Goal: Task Accomplishment & Management: Manage account settings

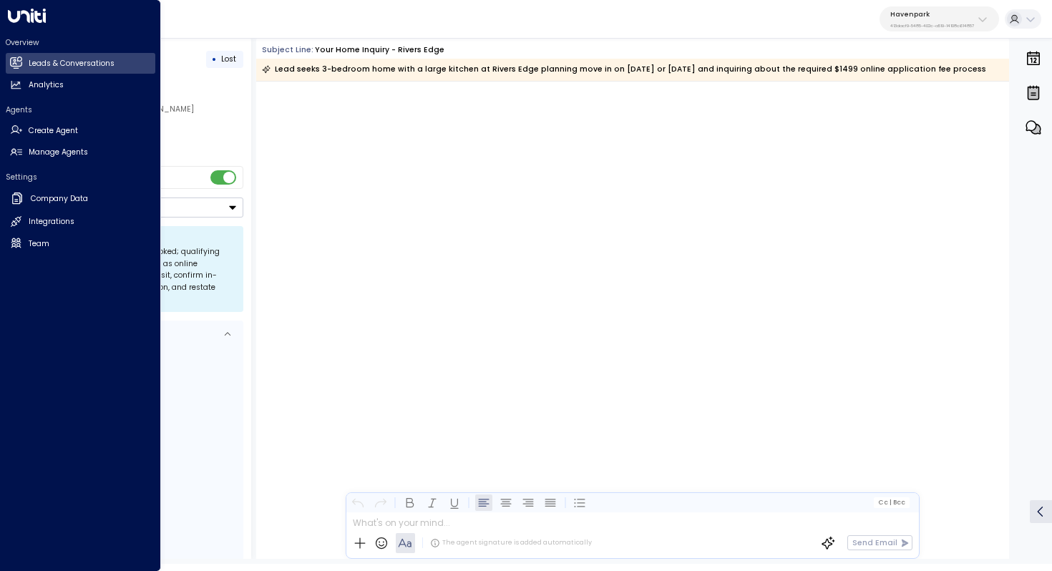
scroll to position [10094, 0]
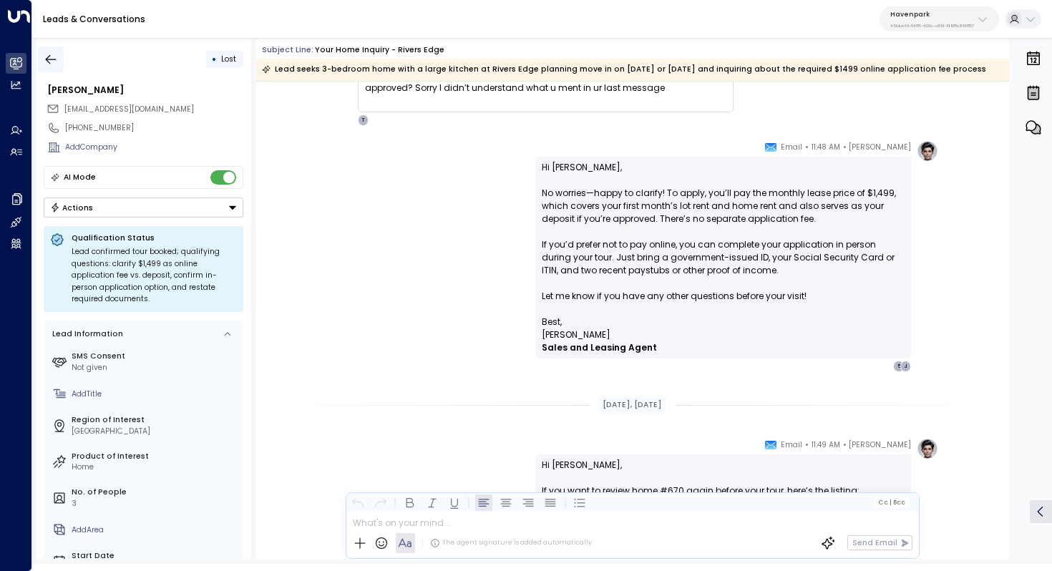
click at [57, 59] on icon "button" at bounding box center [51, 59] width 14 height 14
click at [953, 19] on div "Havenpark 413dacf9-5485-402c-a519-14108c614857" at bounding box center [933, 19] width 84 height 19
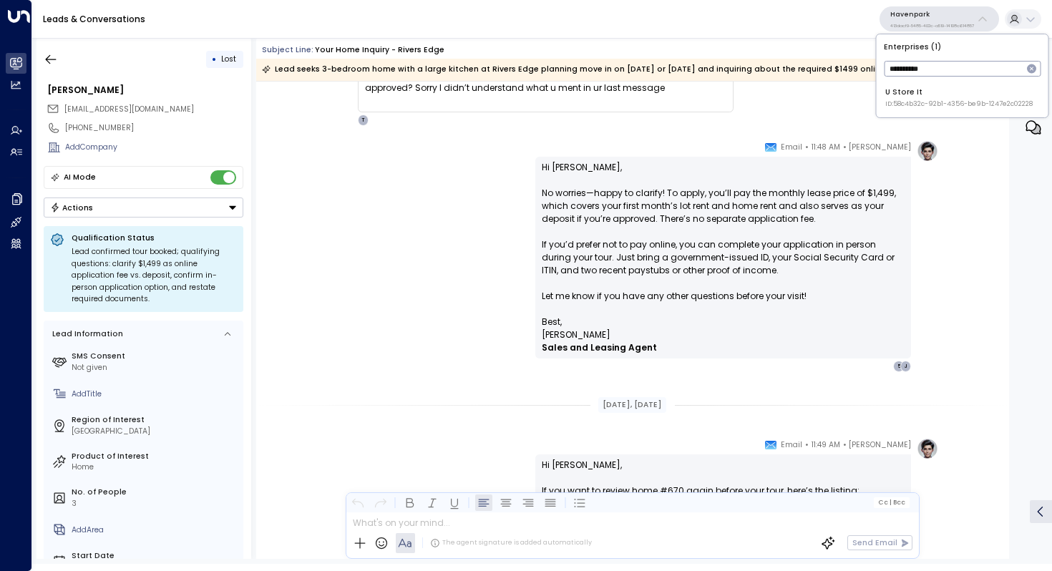
type input "**********"
click at [932, 97] on div "U Store It ID: 58c4b32c-92b1-4356-be9b-1247e2c02228" at bounding box center [959, 98] width 147 height 22
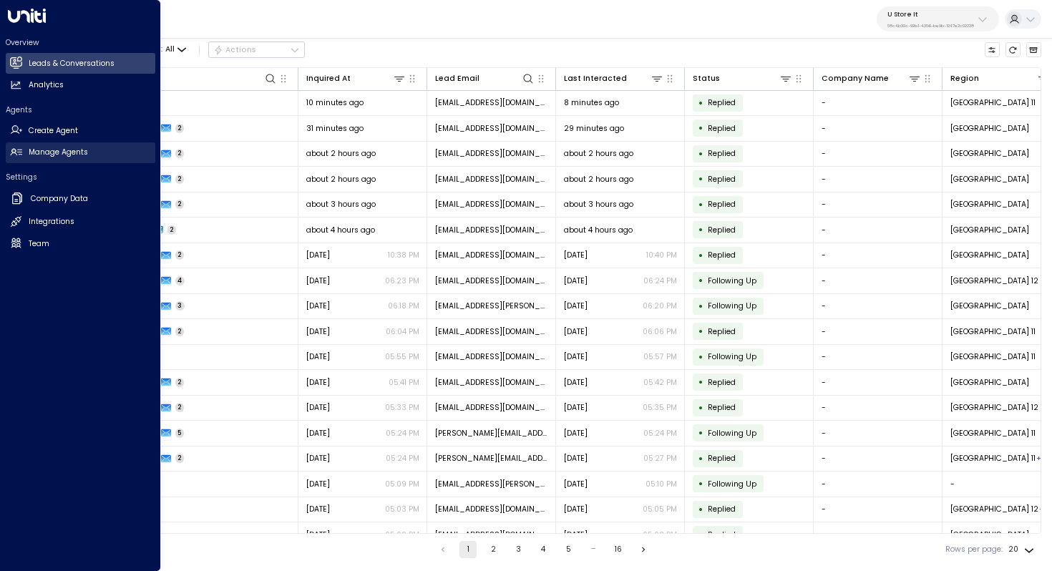
click at [82, 154] on h2 "Manage Agents" at bounding box center [58, 152] width 59 height 11
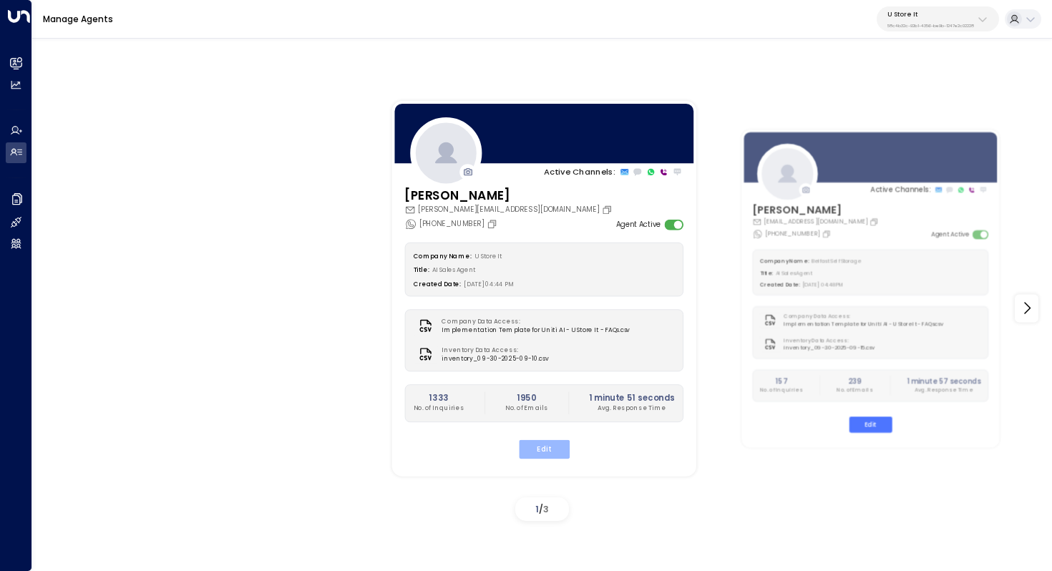
click at [557, 444] on button "Edit" at bounding box center [543, 449] width 51 height 19
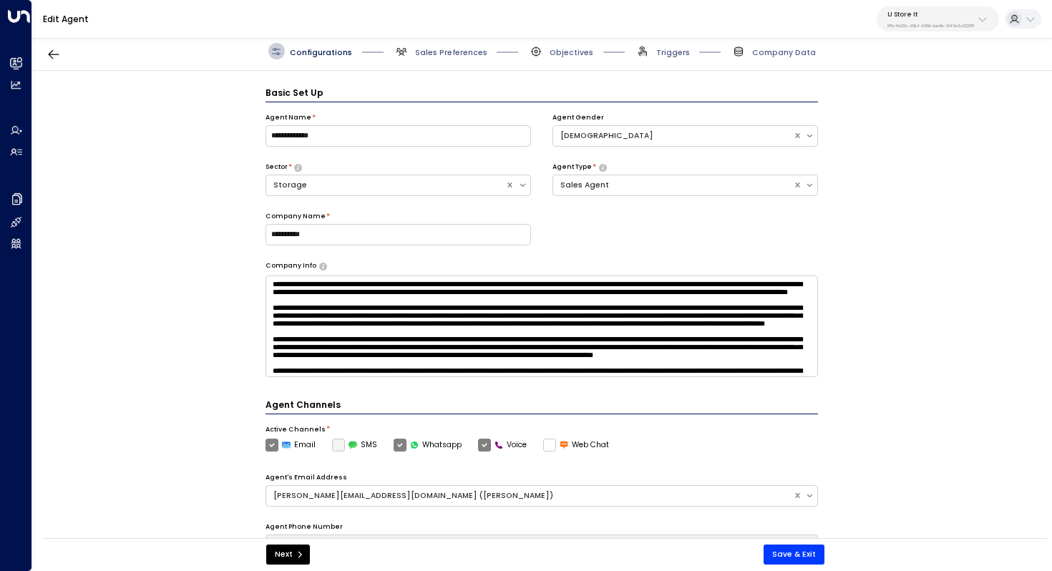
scroll to position [16, 0]
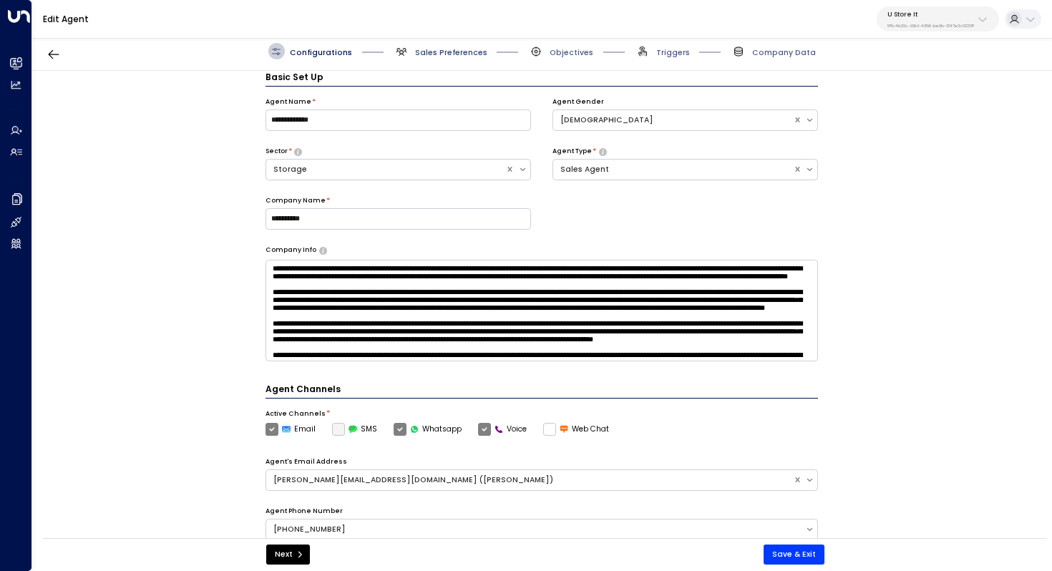
click at [450, 49] on span "Sales Preferences" at bounding box center [451, 52] width 72 height 11
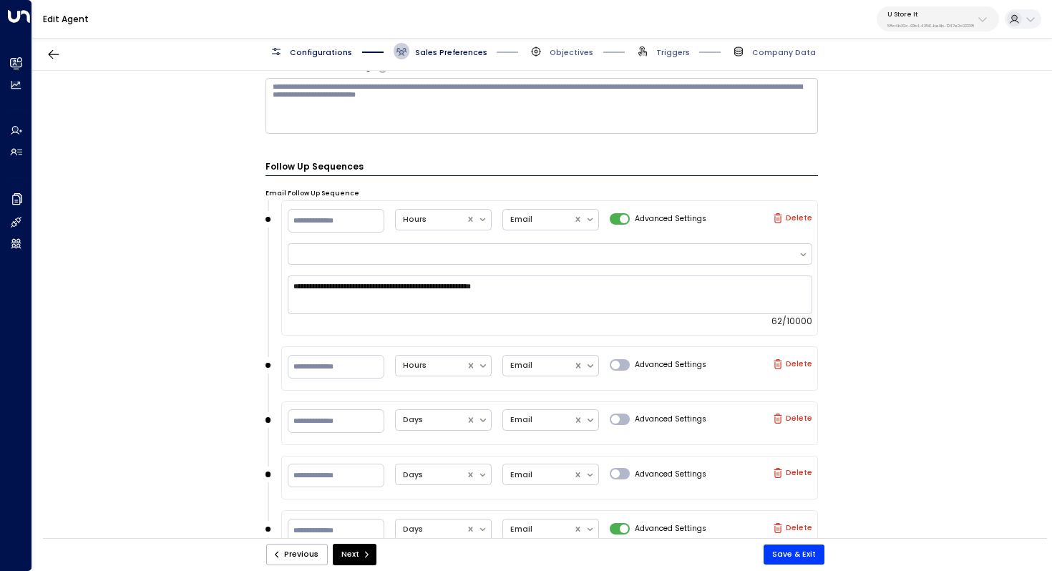
scroll to position [622, 0]
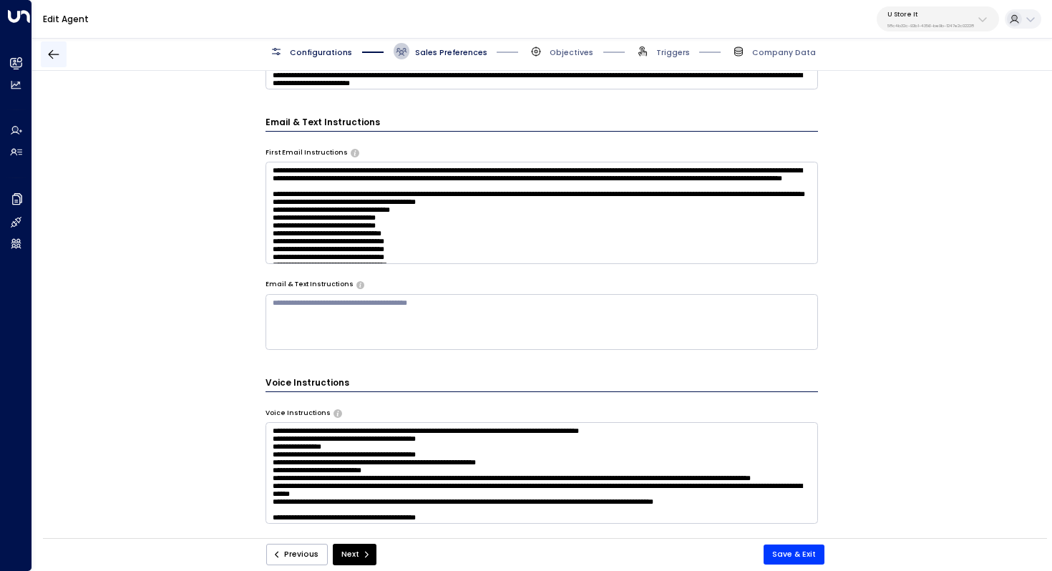
click at [57, 49] on icon "button" at bounding box center [54, 54] width 14 height 14
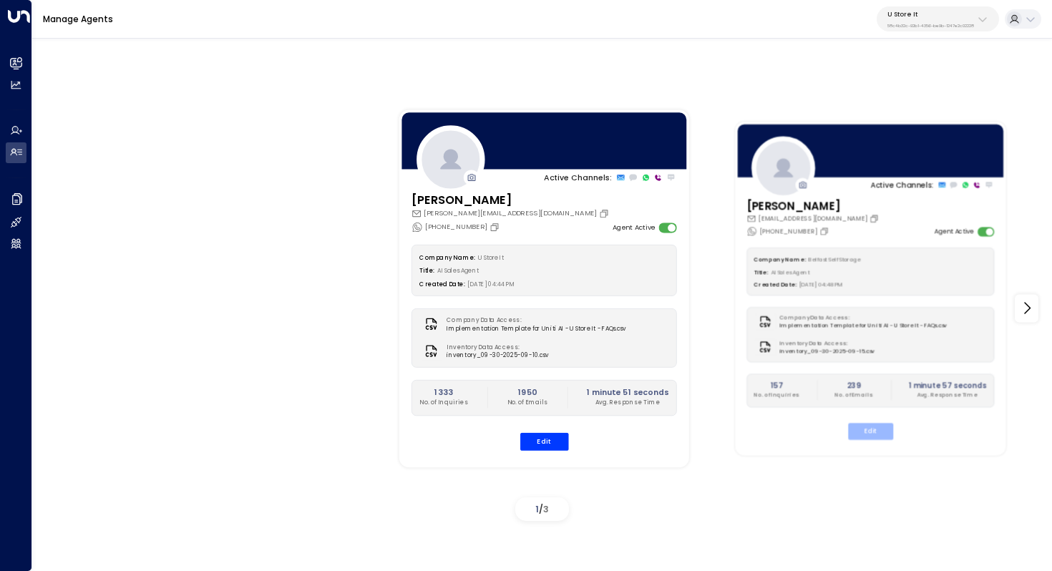
click at [876, 431] on button "Edit" at bounding box center [870, 431] width 45 height 16
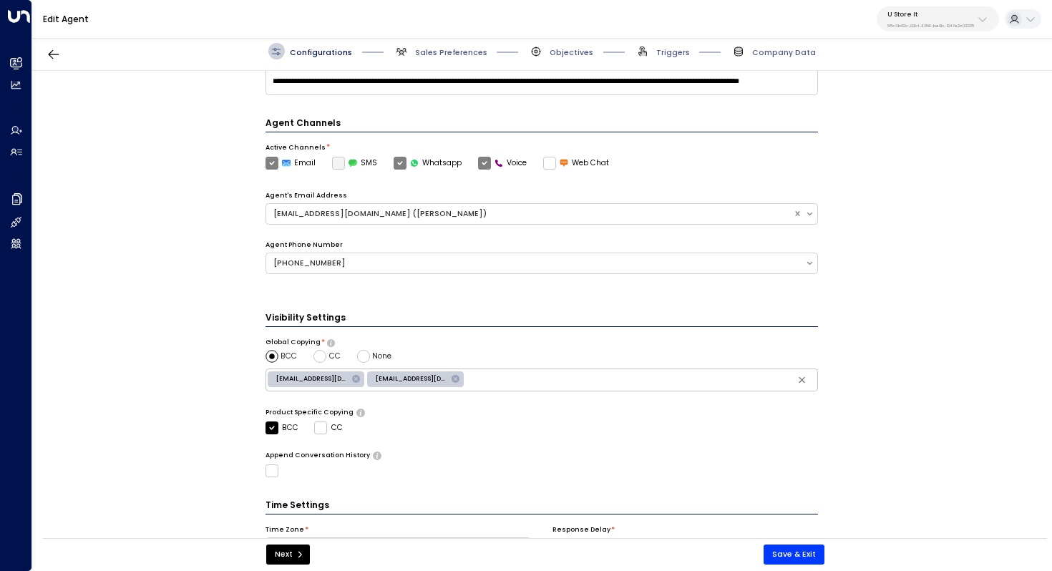
scroll to position [348, 0]
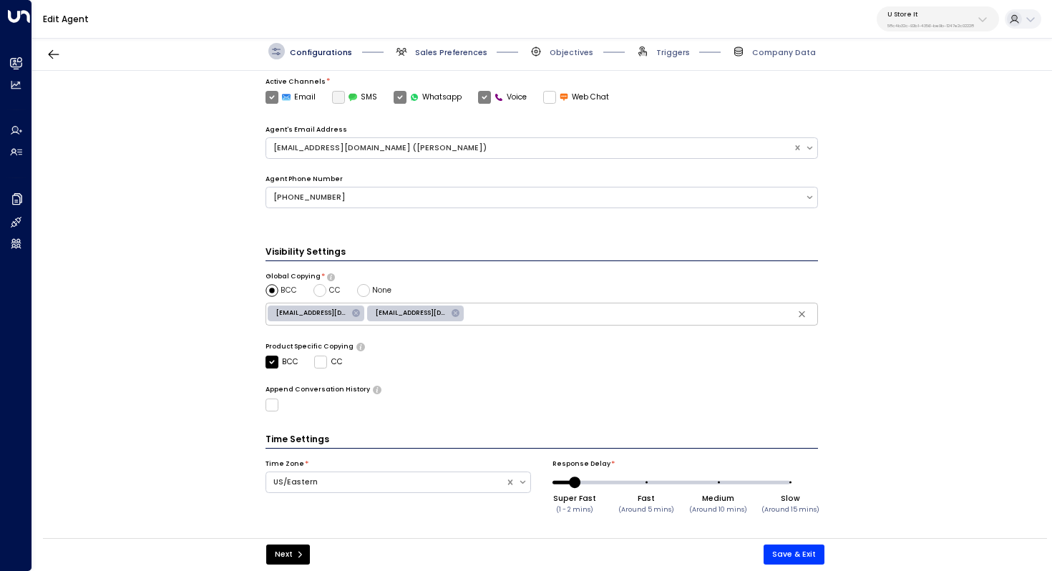
click at [448, 54] on span "Sales Preferences" at bounding box center [451, 52] width 72 height 11
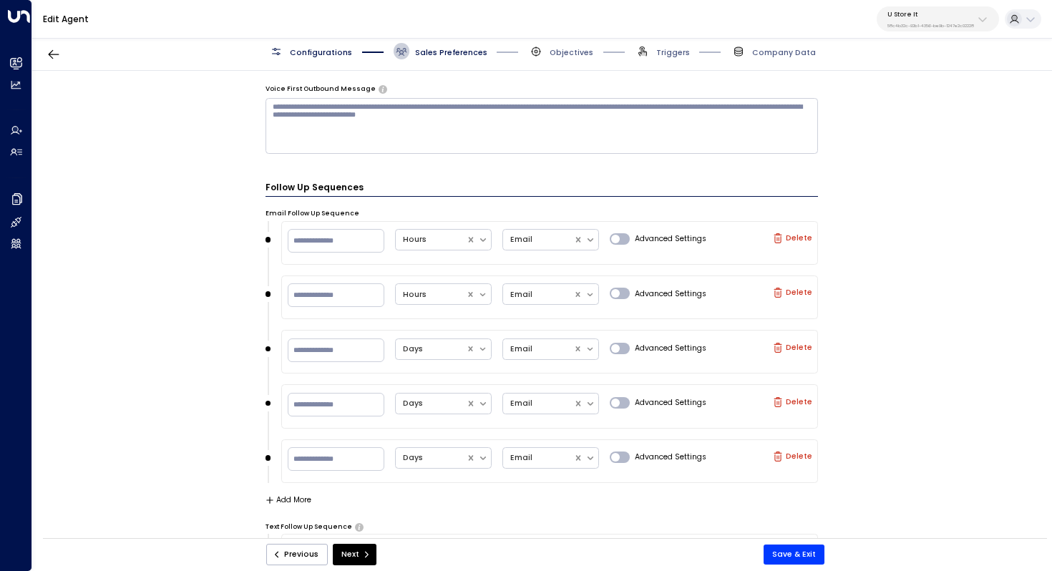
scroll to position [1150, 0]
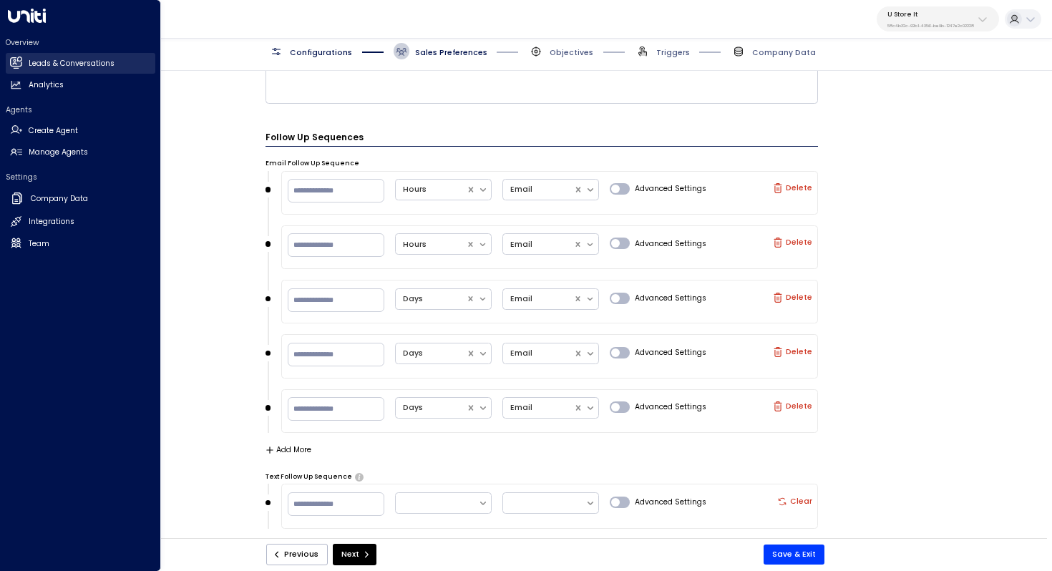
click at [74, 69] on h2 "Leads & Conversations" at bounding box center [72, 63] width 86 height 11
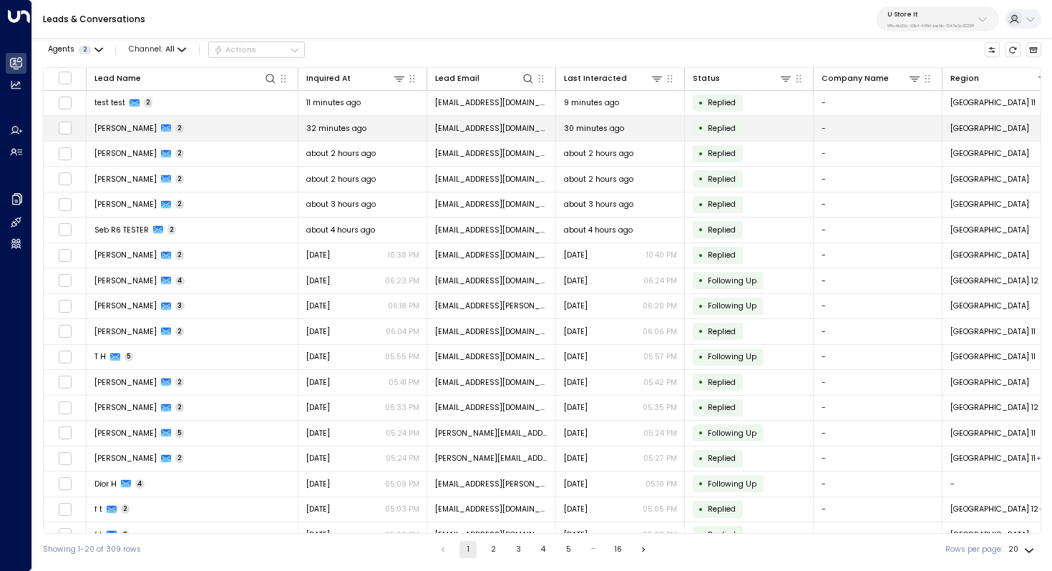
click at [210, 128] on td "[PERSON_NAME] 2" at bounding box center [193, 128] width 212 height 25
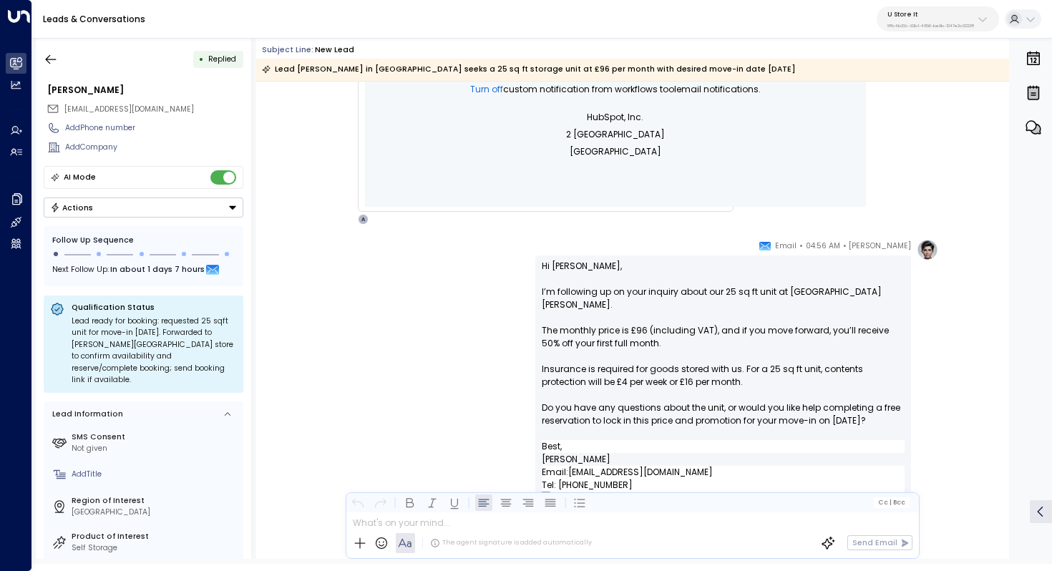
scroll to position [438, 0]
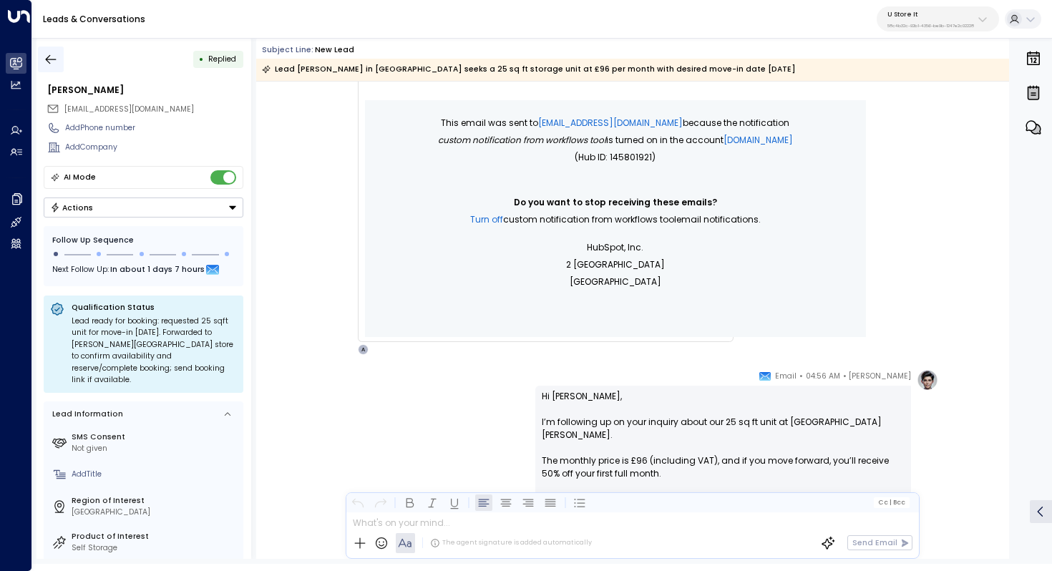
click at [47, 56] on icon "button" at bounding box center [51, 59] width 14 height 14
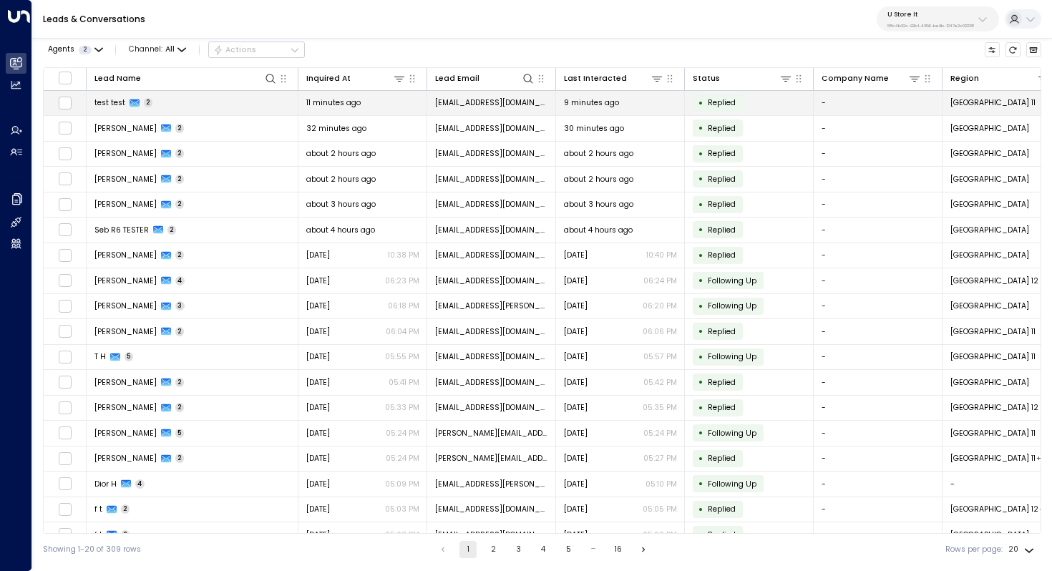
click at [220, 100] on td "test test 2" at bounding box center [193, 103] width 212 height 25
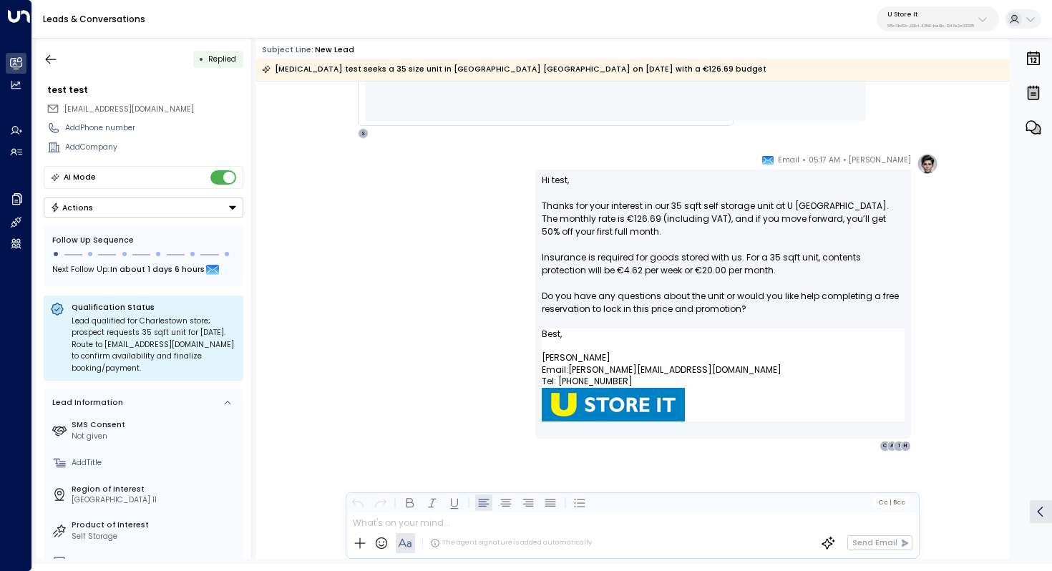
scroll to position [654, 0]
click at [54, 59] on icon "button" at bounding box center [51, 58] width 11 height 9
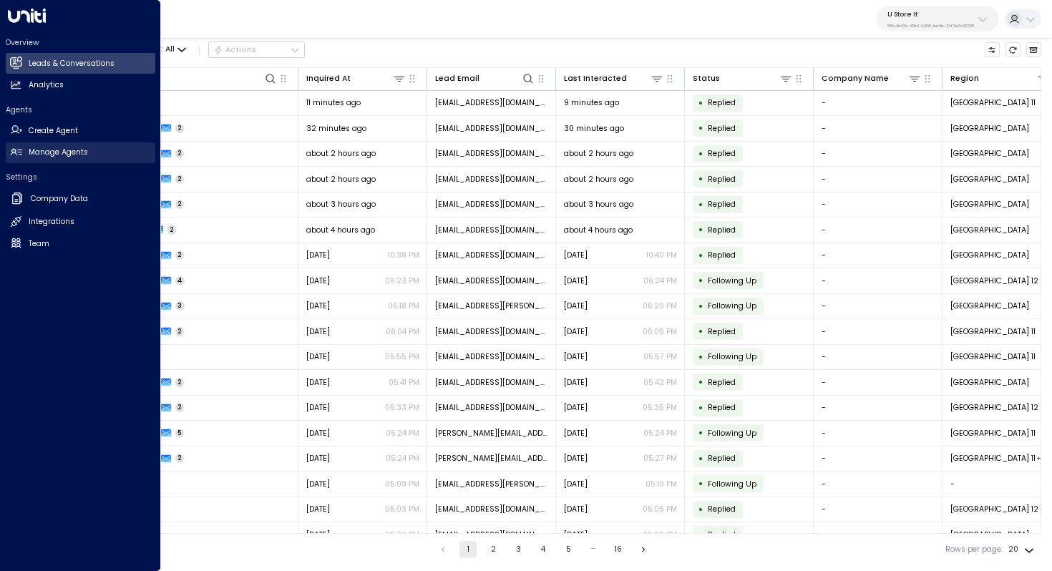
click at [63, 148] on h2 "Manage Agents" at bounding box center [58, 152] width 59 height 11
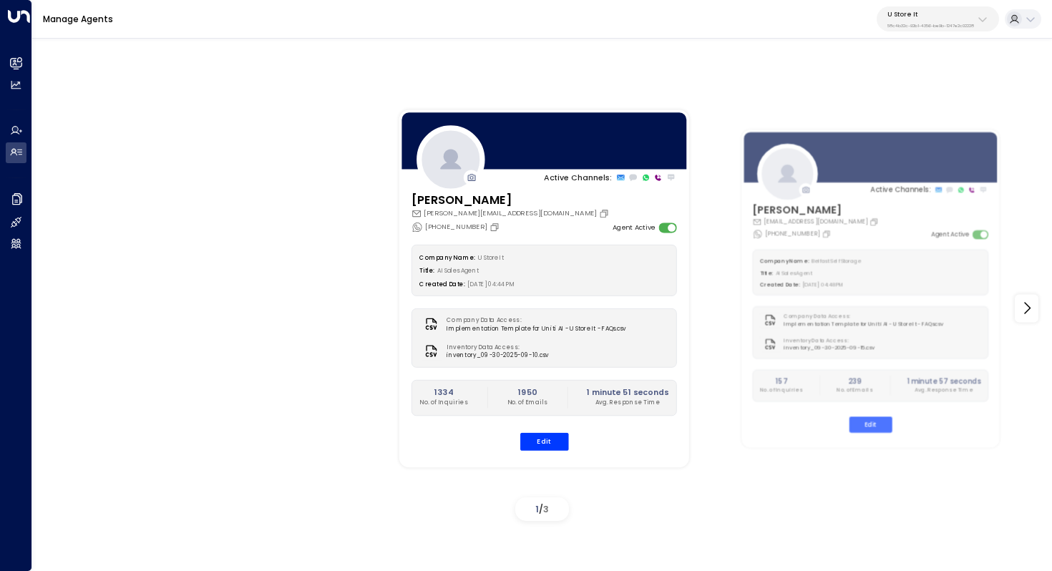
click at [952, 16] on p "U Store It" at bounding box center [931, 14] width 87 height 9
type input "*****"
click at [904, 95] on div "Cinch Storage ID: 20dc0344-df52-49ea-bc2a-8bb80861e769" at bounding box center [956, 98] width 150 height 22
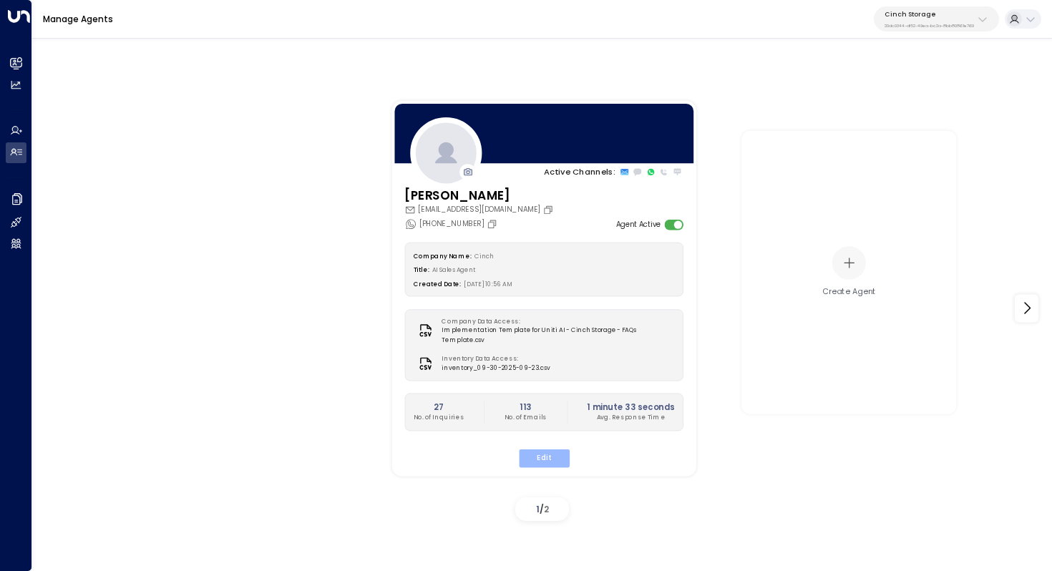
click at [559, 449] on button "Edit" at bounding box center [543, 458] width 51 height 19
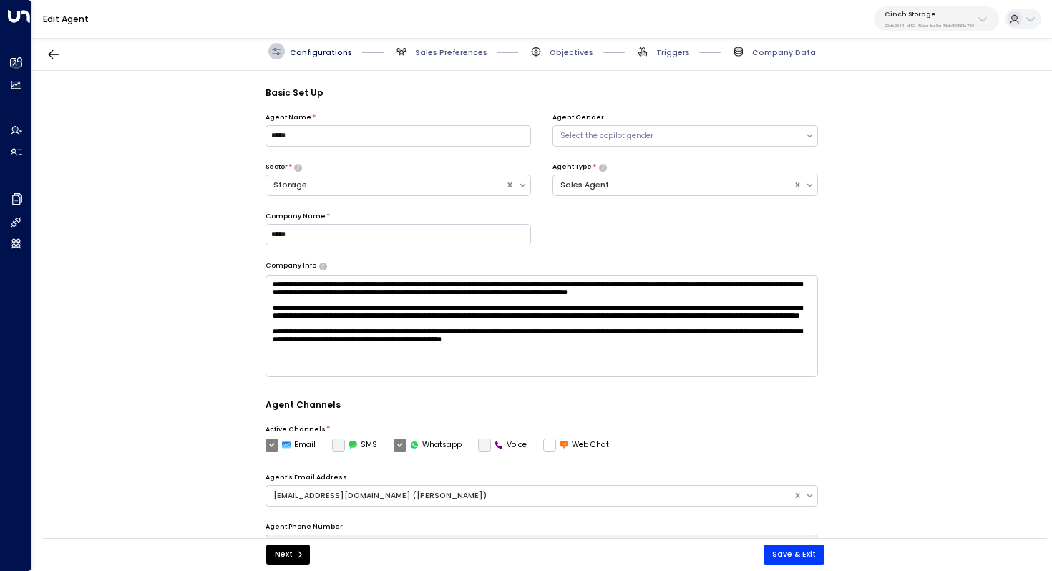
scroll to position [16, 0]
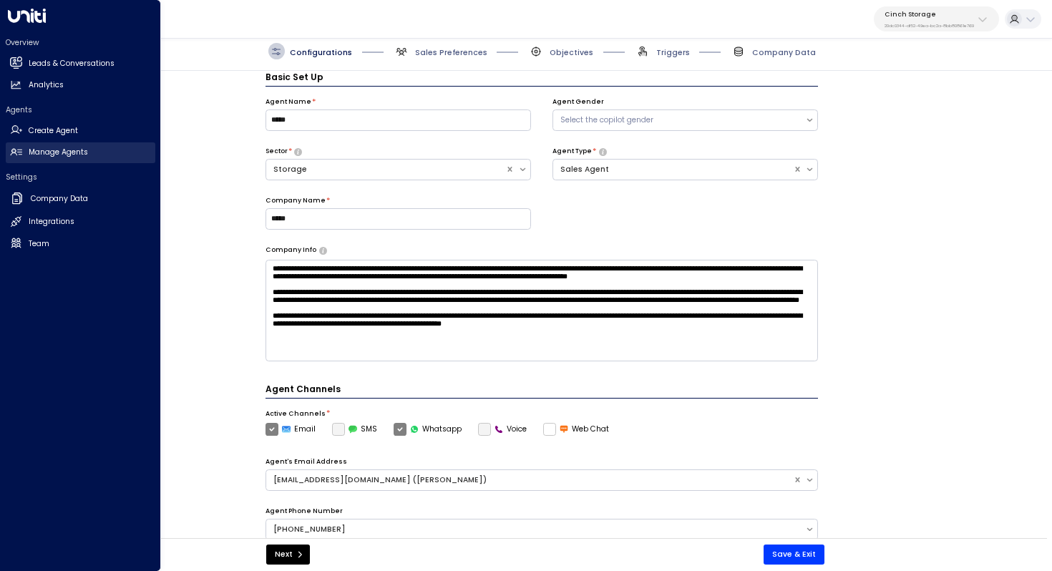
click at [79, 152] on h2 "Manage Agents" at bounding box center [58, 152] width 59 height 11
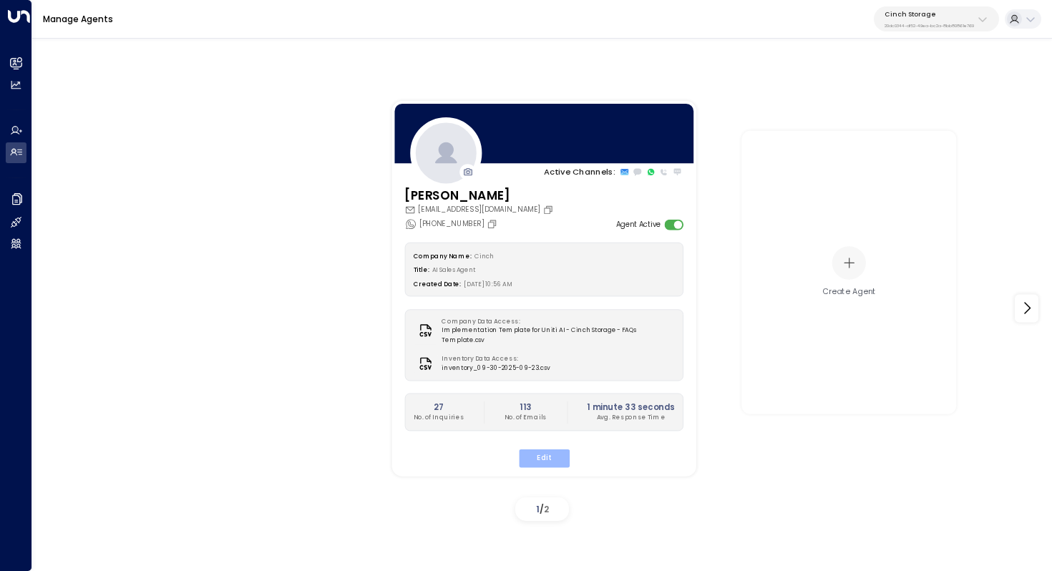
click at [559, 449] on button "Edit" at bounding box center [543, 458] width 51 height 19
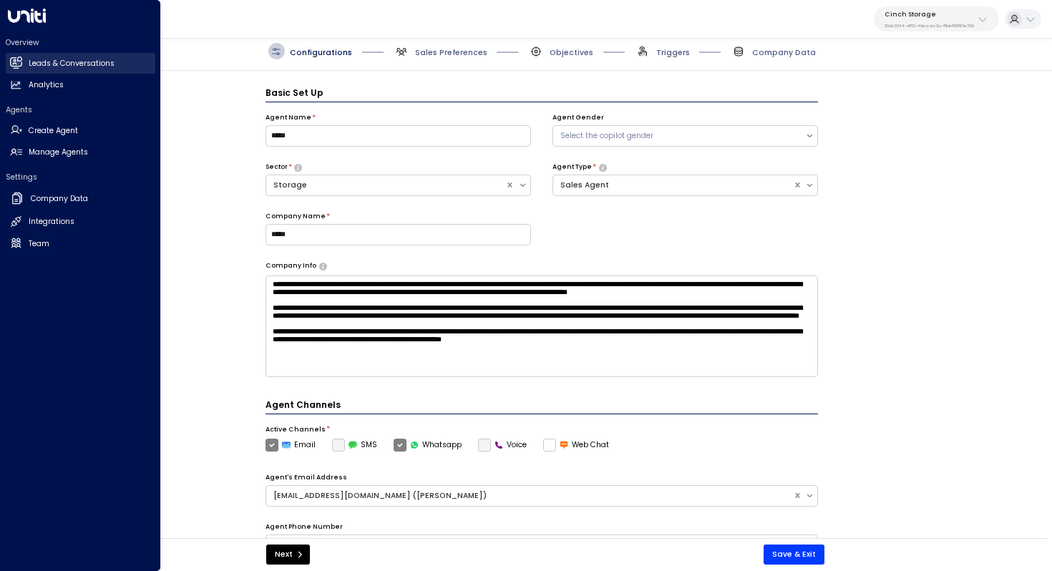
click at [47, 69] on h2 "Leads & Conversations" at bounding box center [72, 63] width 86 height 11
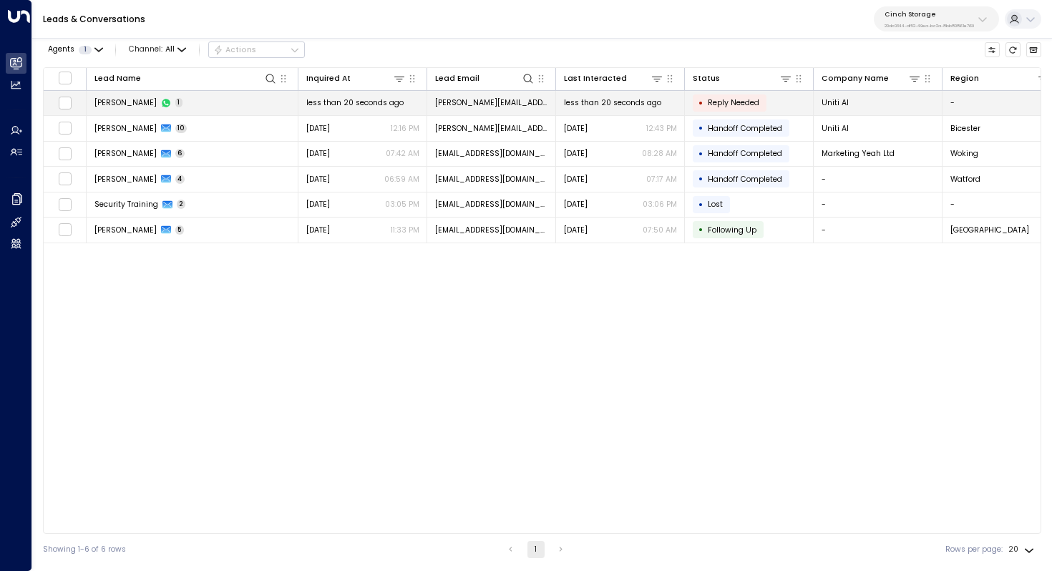
click at [204, 103] on td "[PERSON_NAME] 1" at bounding box center [193, 103] width 212 height 25
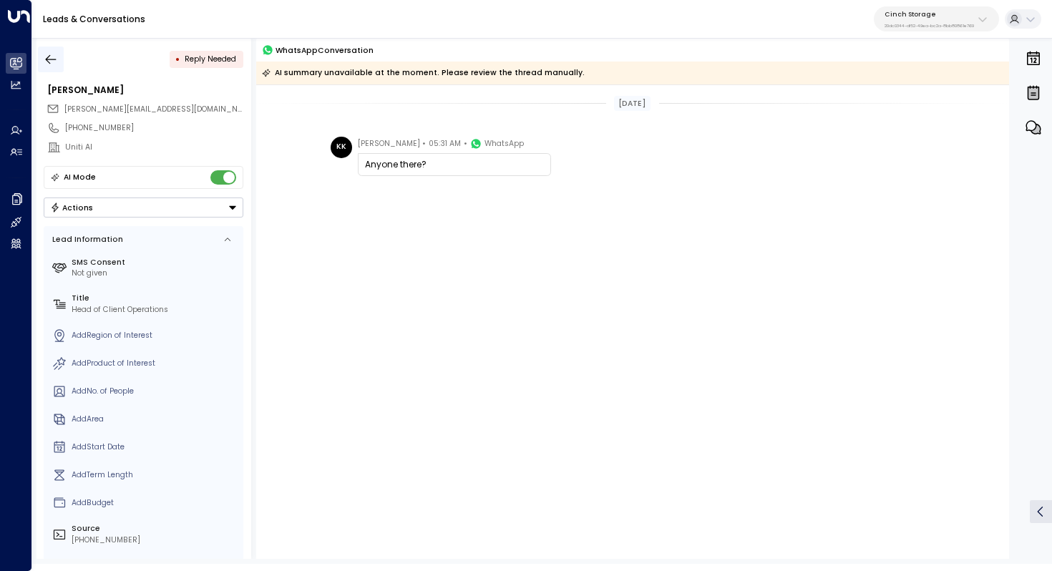
click at [52, 52] on icon "button" at bounding box center [51, 59] width 14 height 14
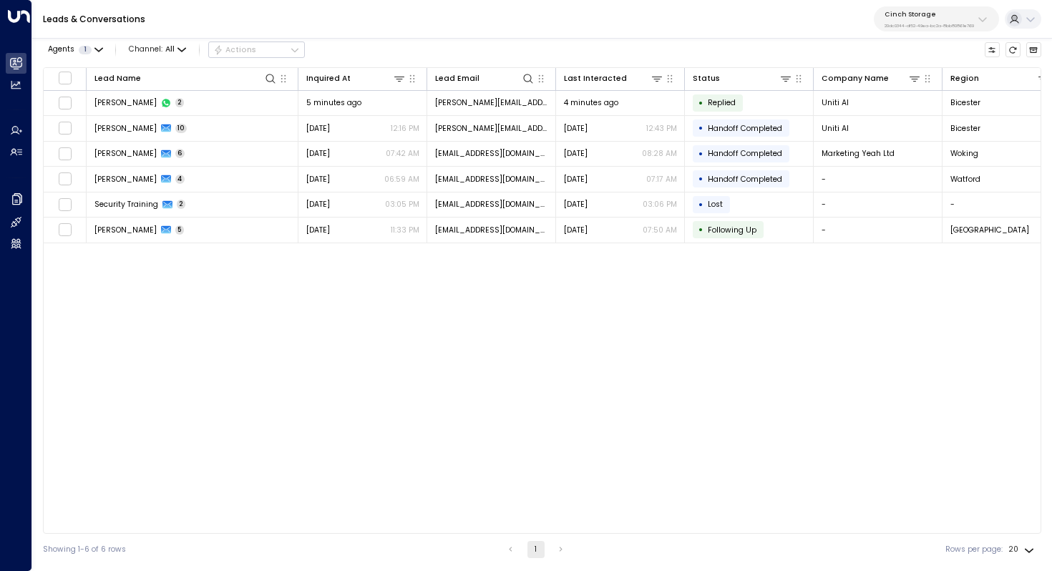
click at [914, 18] on div "Cinch Storage 20dc0344-df52-49ea-bc2a-8bb80861e769" at bounding box center [929, 19] width 89 height 19
click at [757, 28] on div "Leads & Conversations Cinch Storage 20dc0344-df52-49ea-bc2a-8bb80861e769" at bounding box center [542, 19] width 1020 height 39
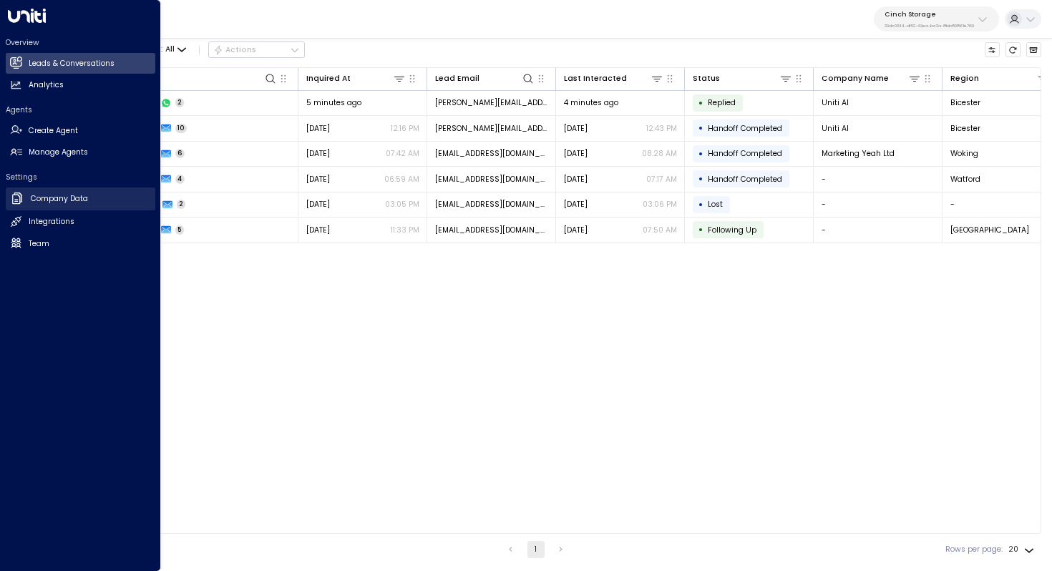
click at [78, 196] on h2 "Company Data" at bounding box center [59, 198] width 57 height 11
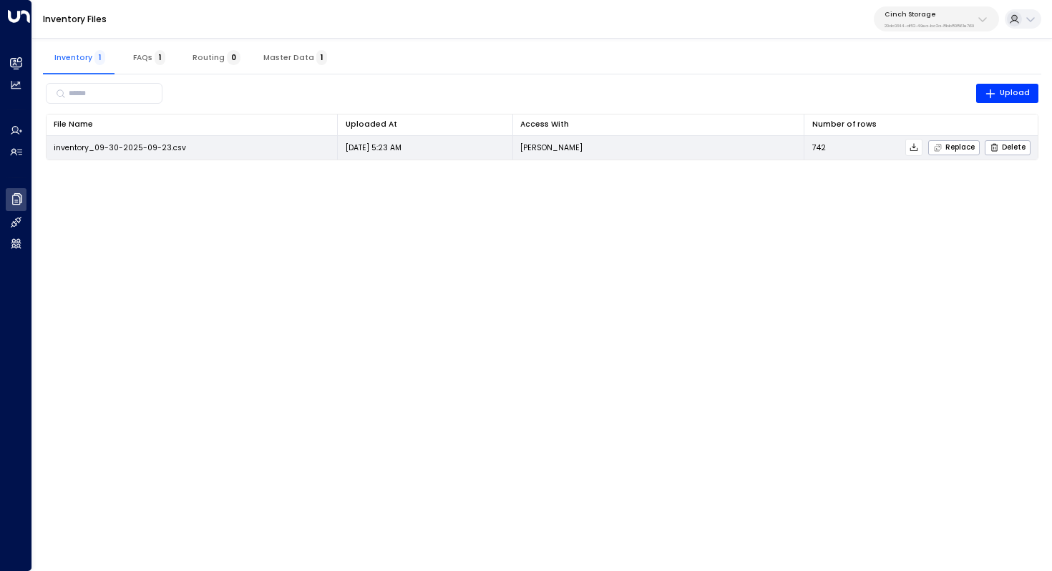
click at [918, 149] on icon at bounding box center [914, 147] width 10 height 10
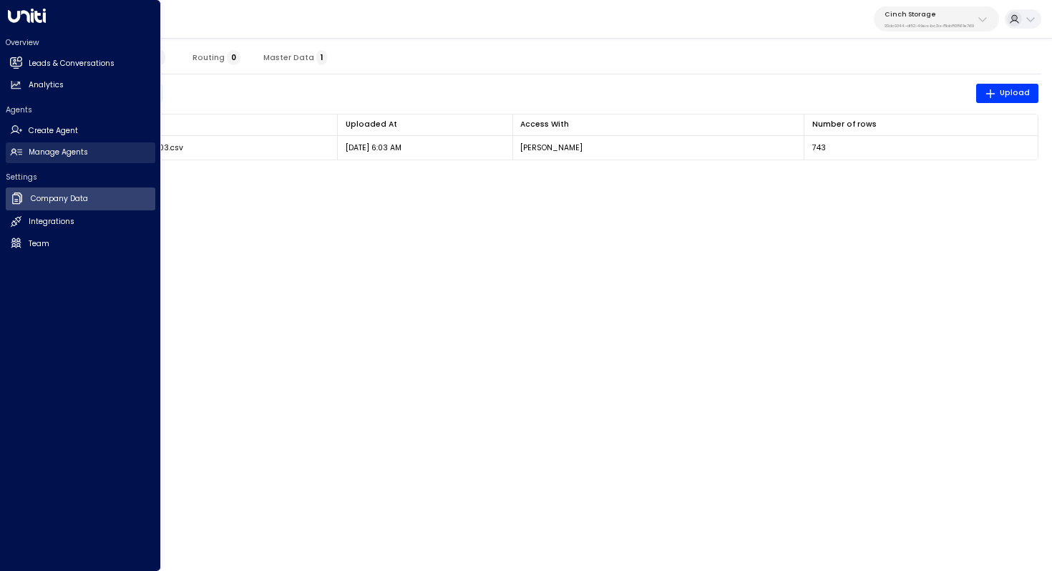
click at [88, 147] on link "Manage Agents Manage Agents" at bounding box center [81, 152] width 150 height 21
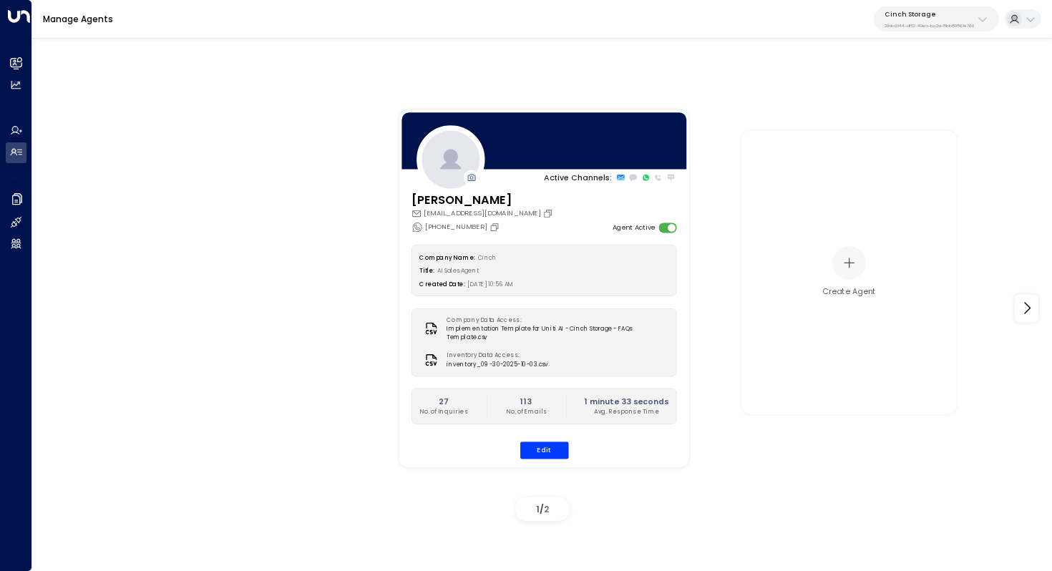
click at [912, 11] on p "Cinch Storage" at bounding box center [929, 14] width 89 height 9
type input "*******"
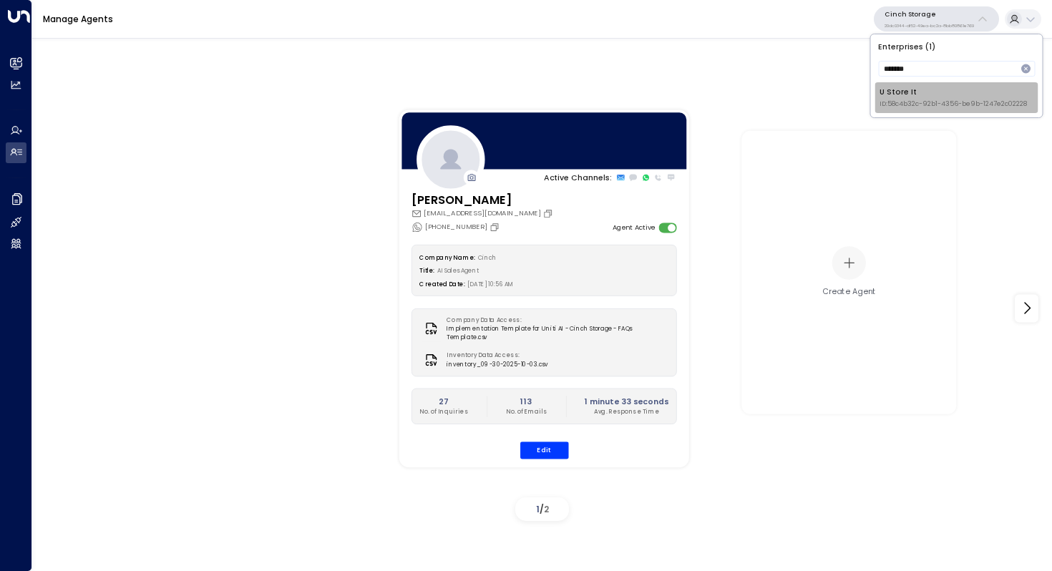
click at [921, 89] on div "U Store It ID: 58c4b32c-92b1-4356-be9b-1247e2c02228" at bounding box center [953, 98] width 147 height 22
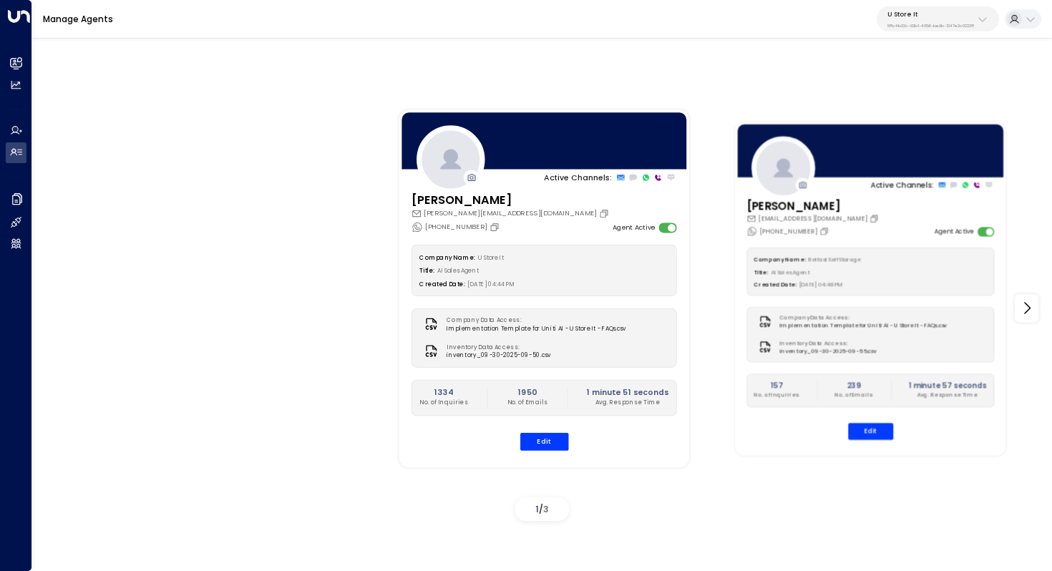
click at [901, 213] on div "[PERSON_NAME] [EMAIL_ADDRESS][DOMAIN_NAME] [PHONE_NUMBER] Agent Active" at bounding box center [871, 217] width 248 height 39
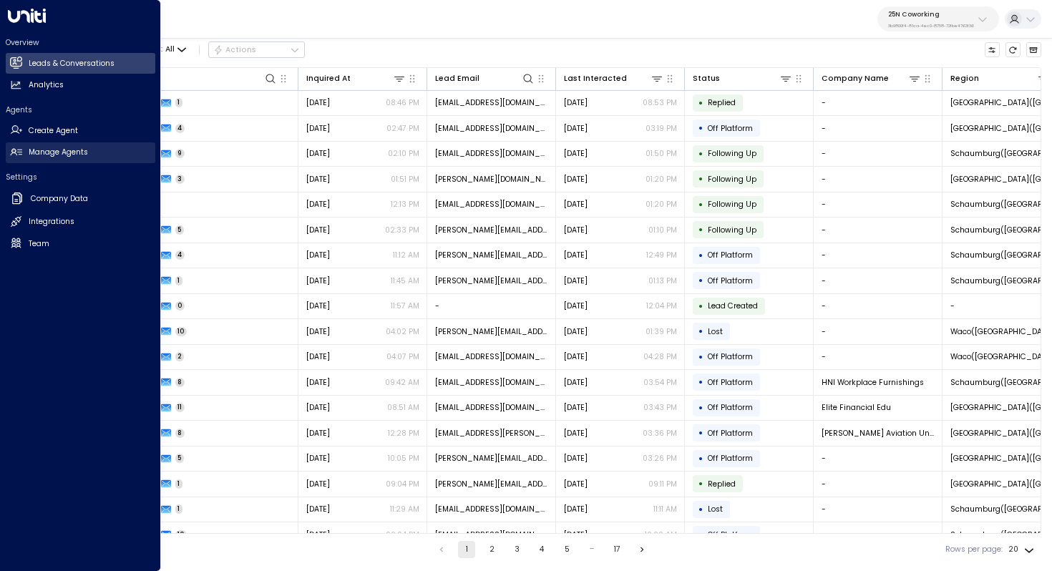
click at [73, 148] on h2 "Manage Agents" at bounding box center [58, 152] width 59 height 11
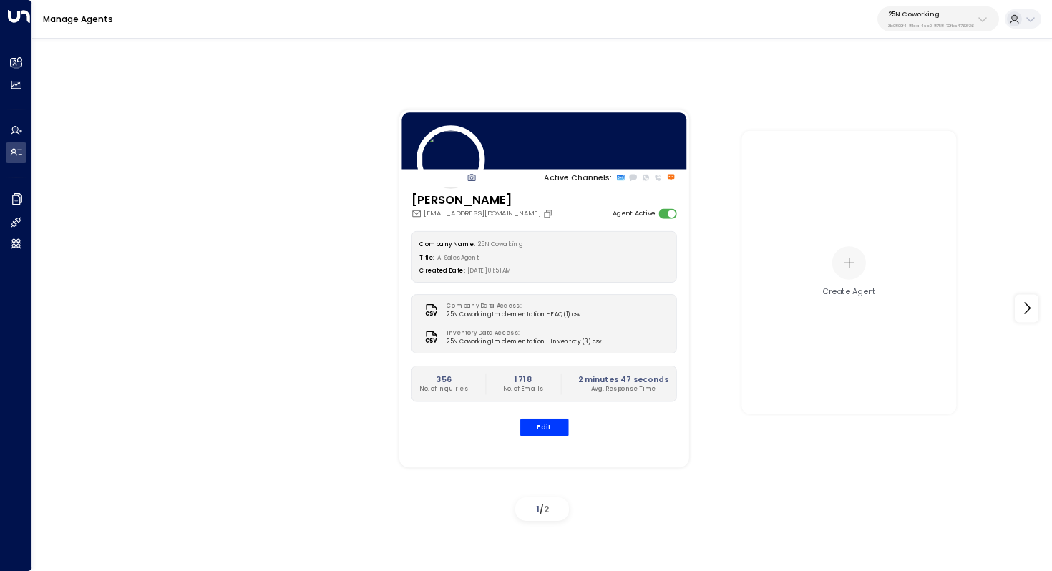
click at [954, 26] on p "3b9800f4-81ca-4ec0-8758-72fbe4763f36" at bounding box center [931, 26] width 86 height 6
type input "*****"
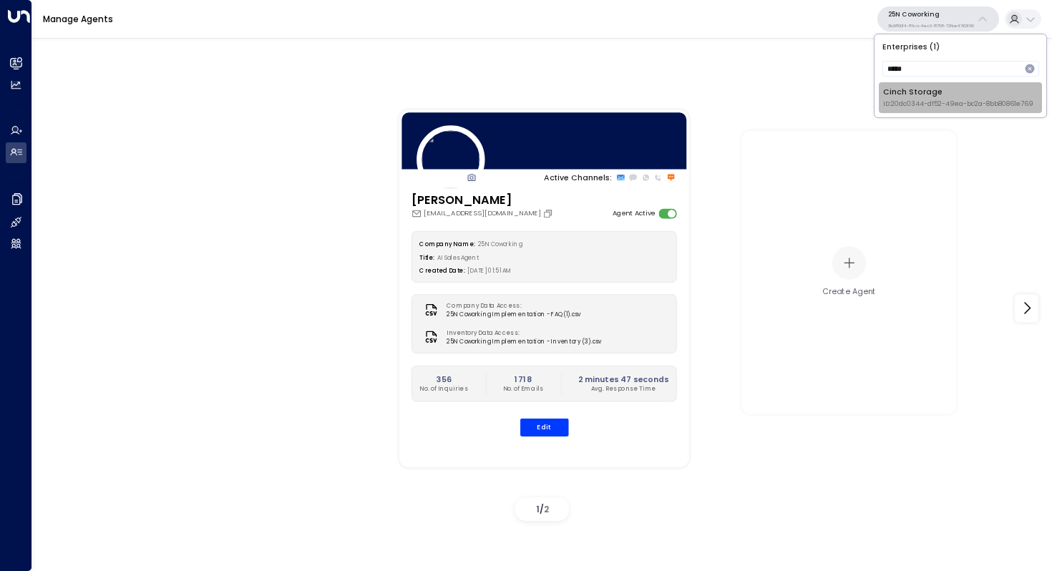
click at [944, 87] on div "Cinch Storage ID: 20dc0344-df52-49ea-bc2a-8bb80861e769" at bounding box center [958, 98] width 150 height 22
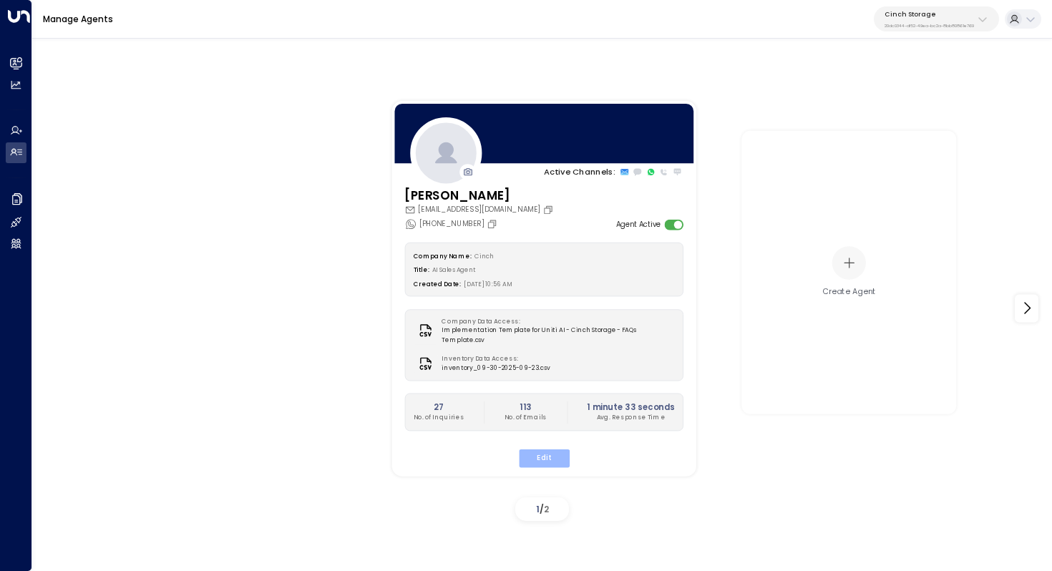
click at [542, 449] on button "Edit" at bounding box center [543, 458] width 51 height 19
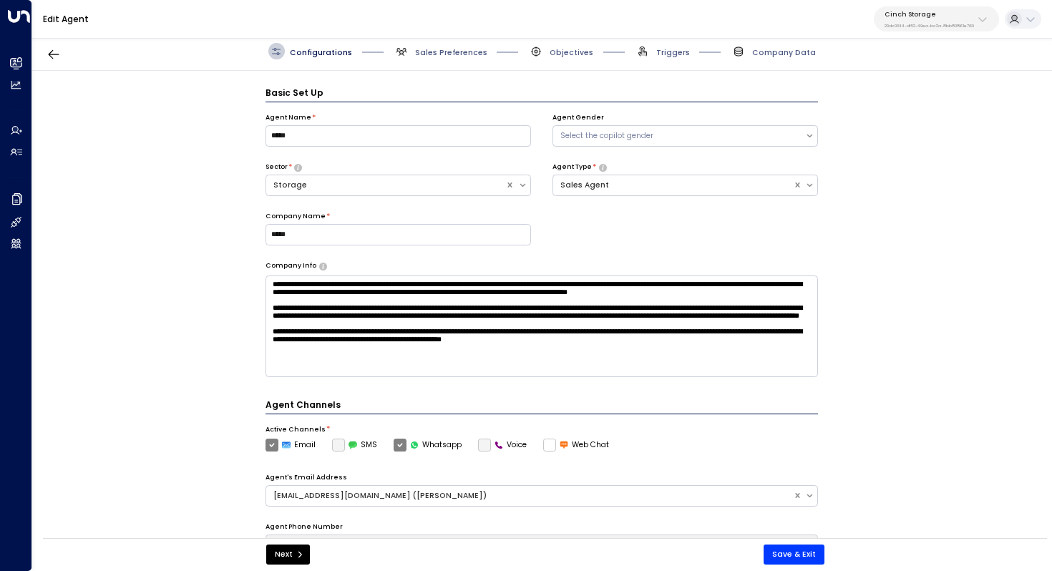
scroll to position [16, 0]
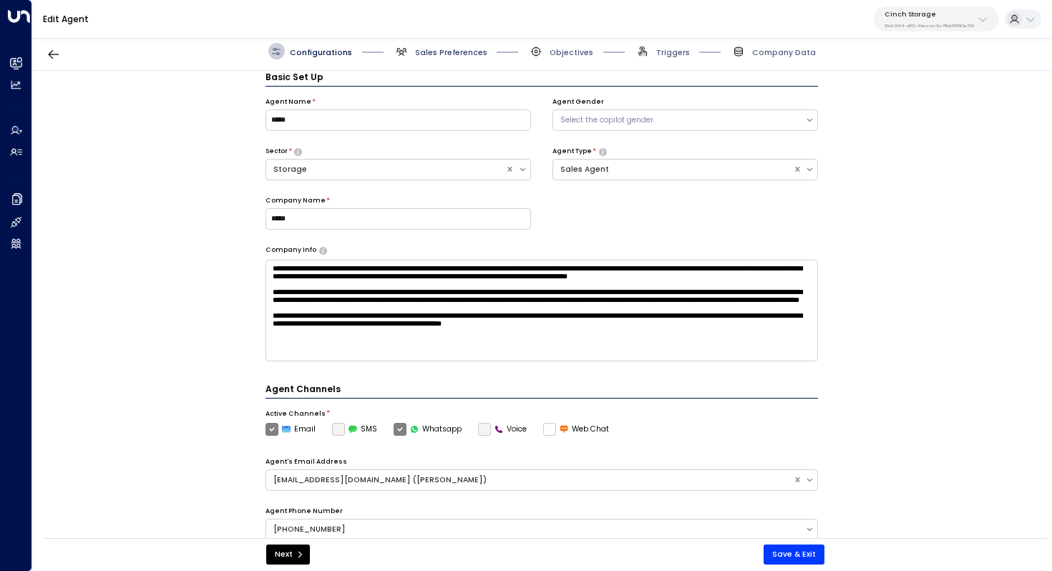
click at [460, 54] on span "Sales Preferences" at bounding box center [451, 52] width 72 height 11
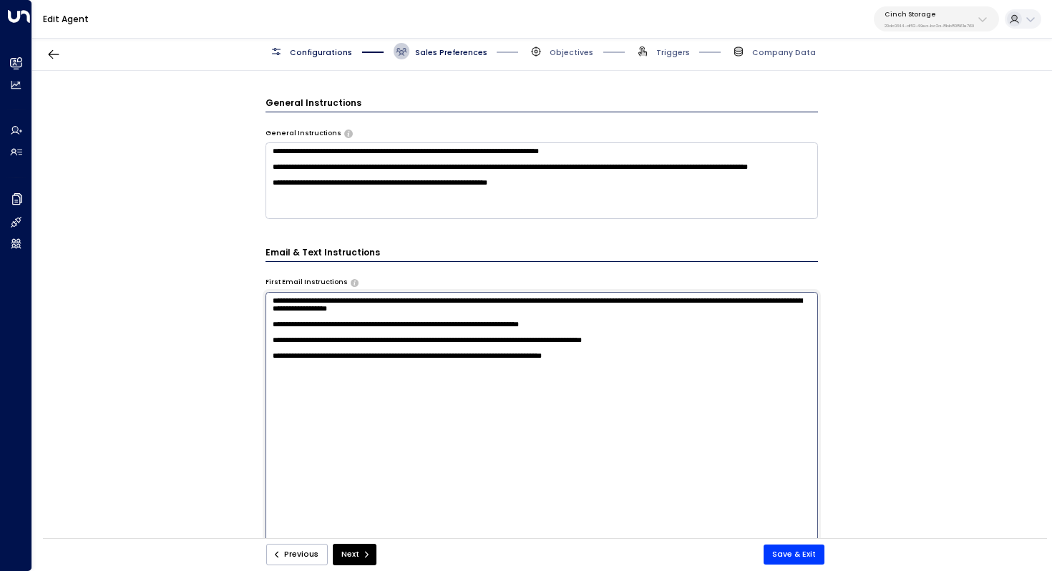
scroll to position [0, 0]
drag, startPoint x: 683, startPoint y: 336, endPoint x: 648, endPoint y: 336, distance: 35.1
click at [648, 336] on textarea "**********" at bounding box center [542, 434] width 553 height 285
drag, startPoint x: 688, startPoint y: 354, endPoint x: 522, endPoint y: 352, distance: 166.1
click at [522, 352] on textarea "**********" at bounding box center [542, 434] width 553 height 285
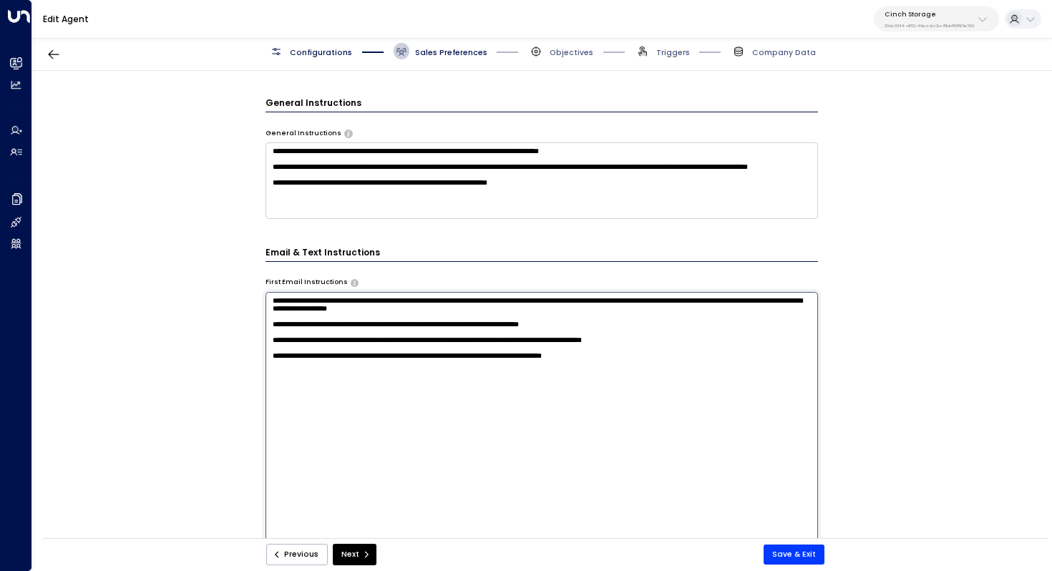
click at [522, 352] on textarea "**********" at bounding box center [542, 434] width 553 height 285
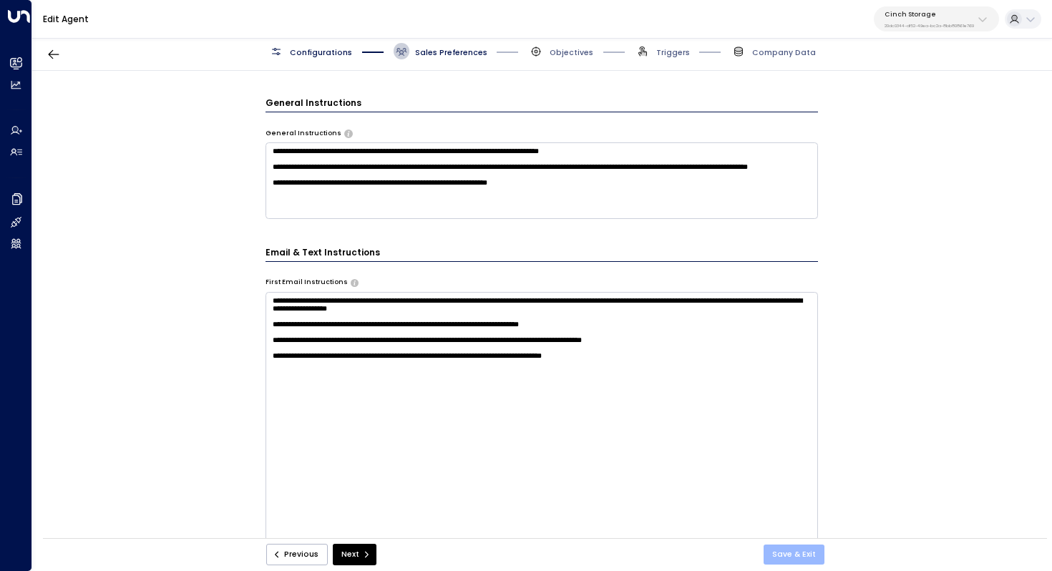
click at [783, 559] on button "Save & Exit" at bounding box center [794, 555] width 61 height 20
